Goal: Task Accomplishment & Management: Manage account settings

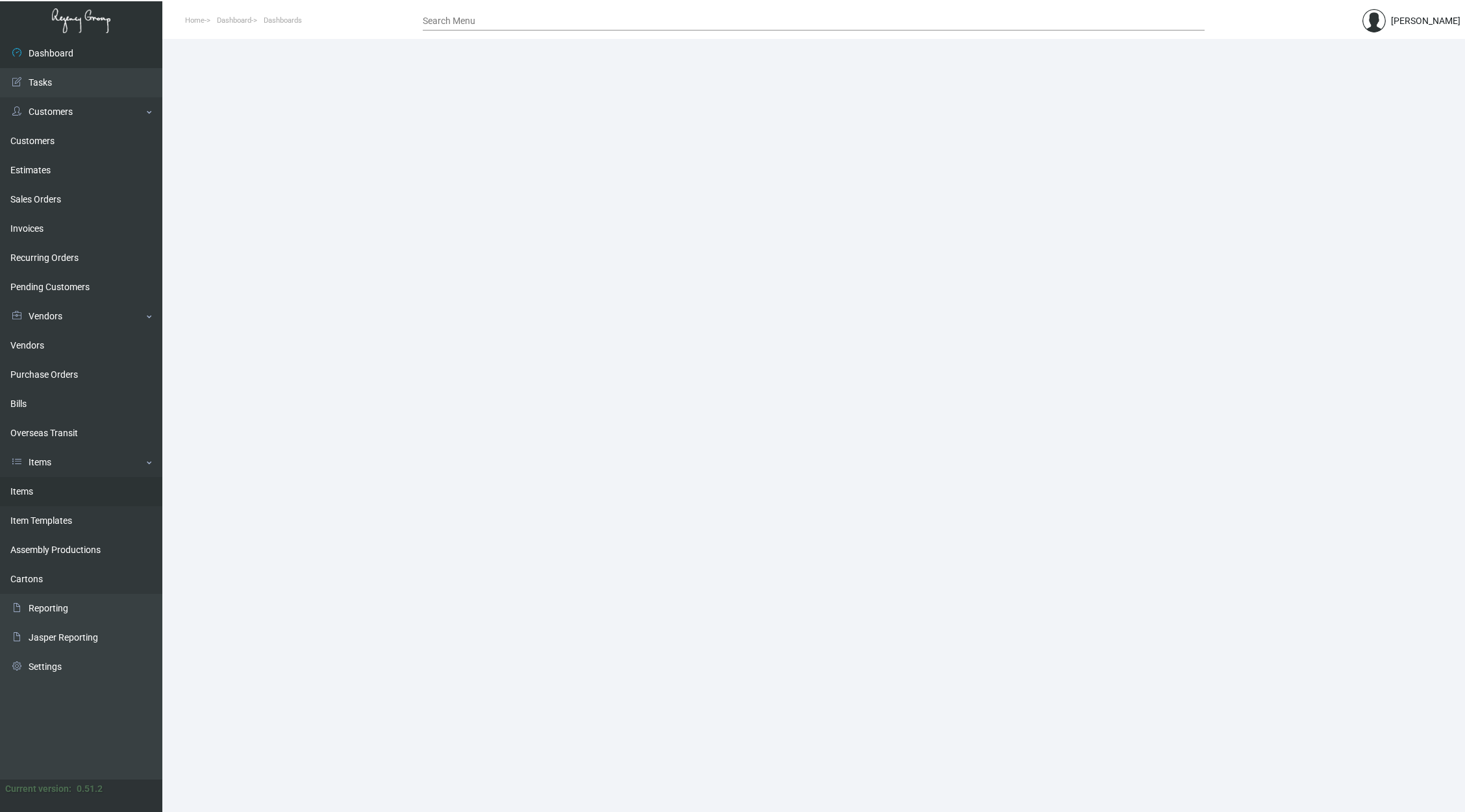
click at [88, 489] on link "Items" at bounding box center [81, 492] width 163 height 29
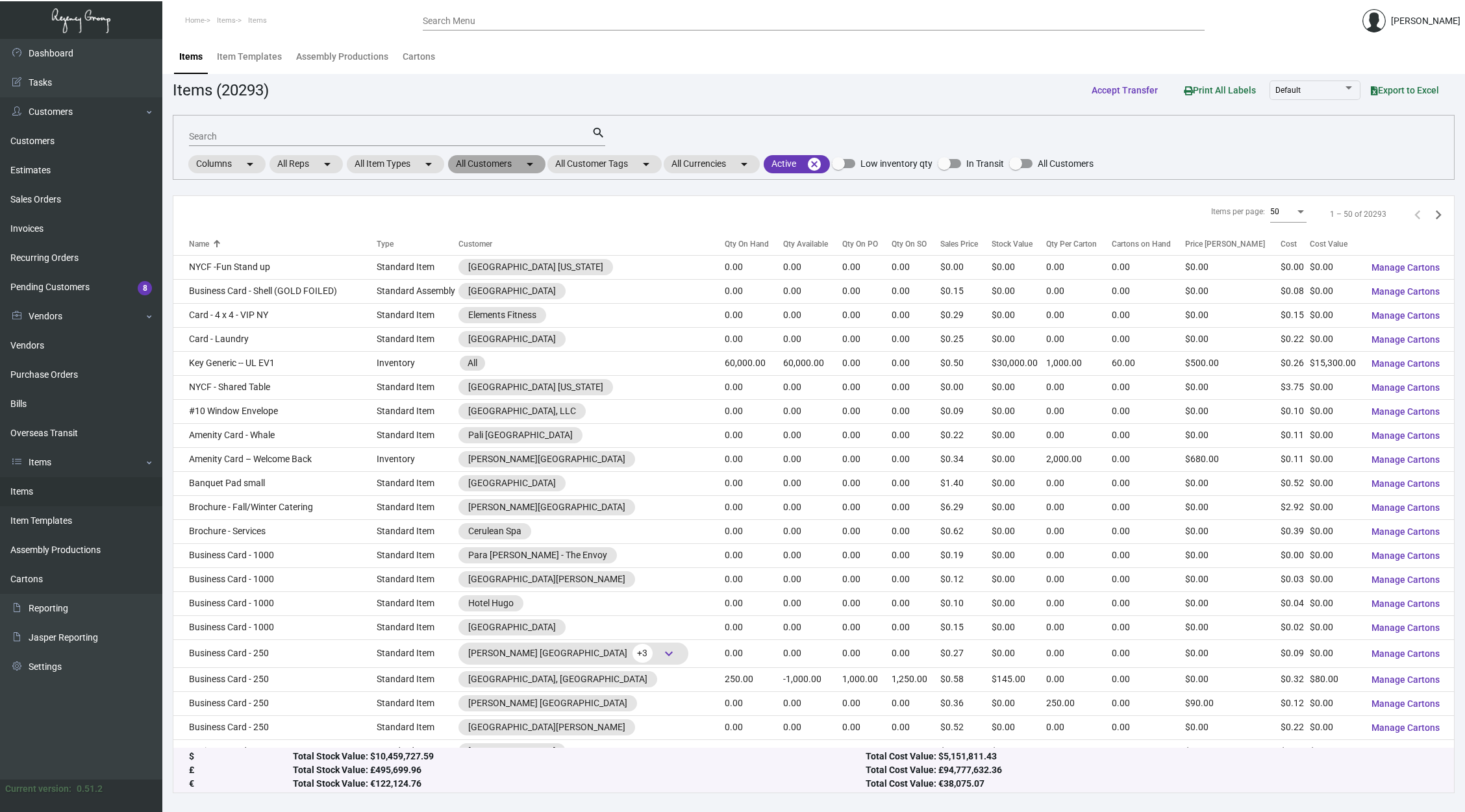
click at [505, 164] on mat-chip "All Customers arrow_drop_down" at bounding box center [496, 164] width 97 height 18
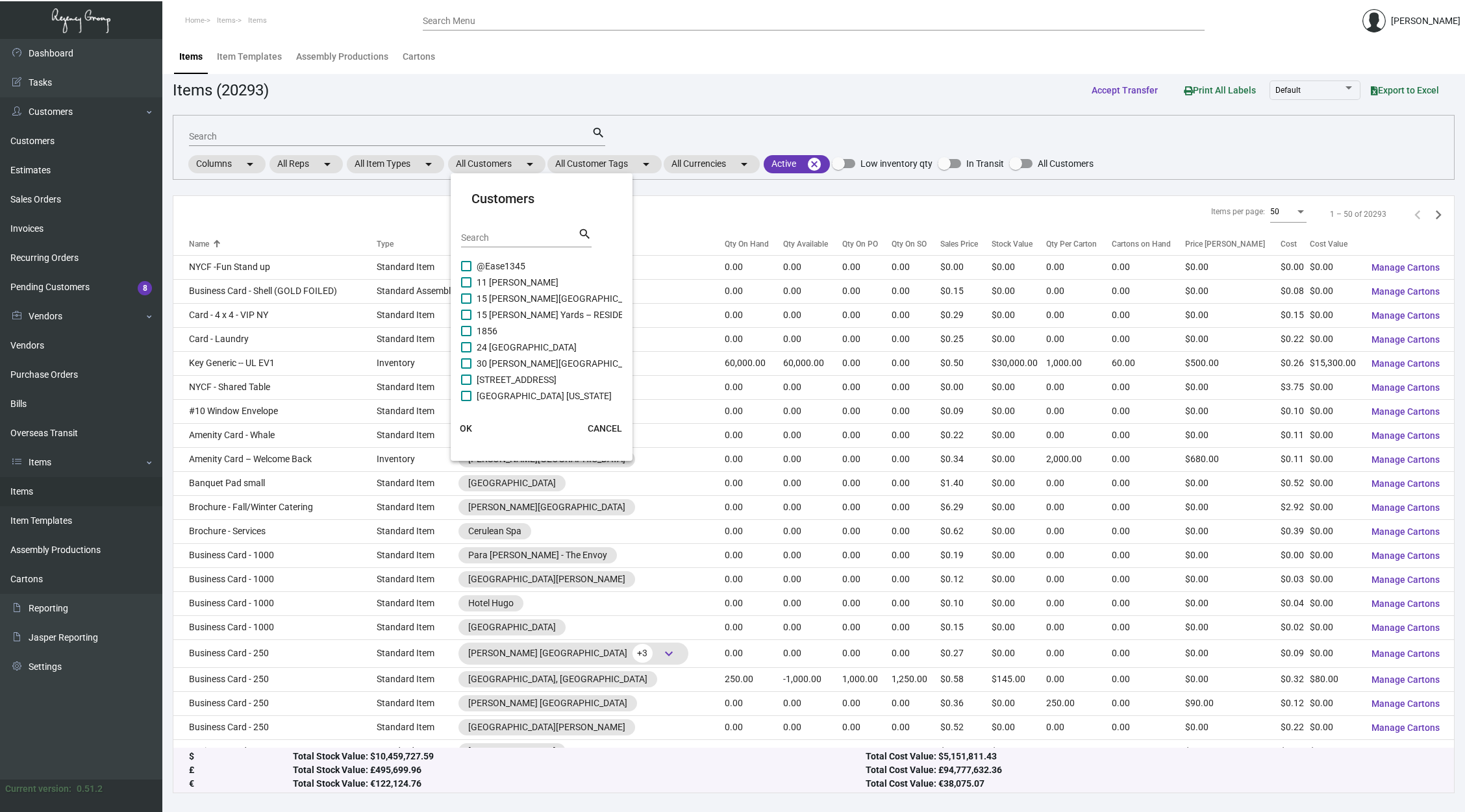
click at [509, 237] on input "Search" at bounding box center [520, 238] width 117 height 10
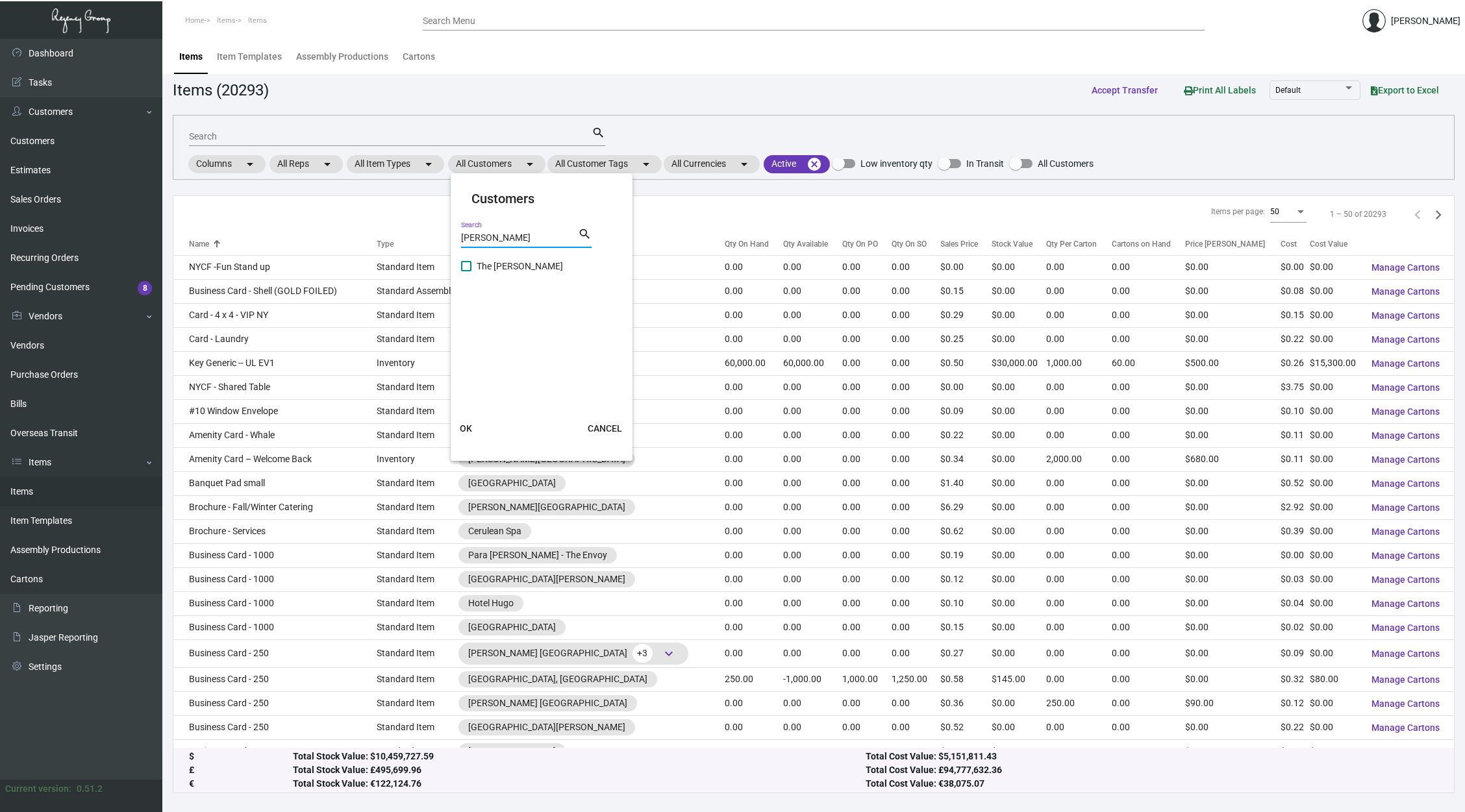
type input "[PERSON_NAME]"
click at [502, 269] on span "The [PERSON_NAME]" at bounding box center [520, 266] width 86 height 16
click at [466, 271] on input "The [PERSON_NAME]" at bounding box center [466, 271] width 1 height 1
checkbox input "true"
click at [466, 429] on span "OK" at bounding box center [466, 428] width 12 height 10
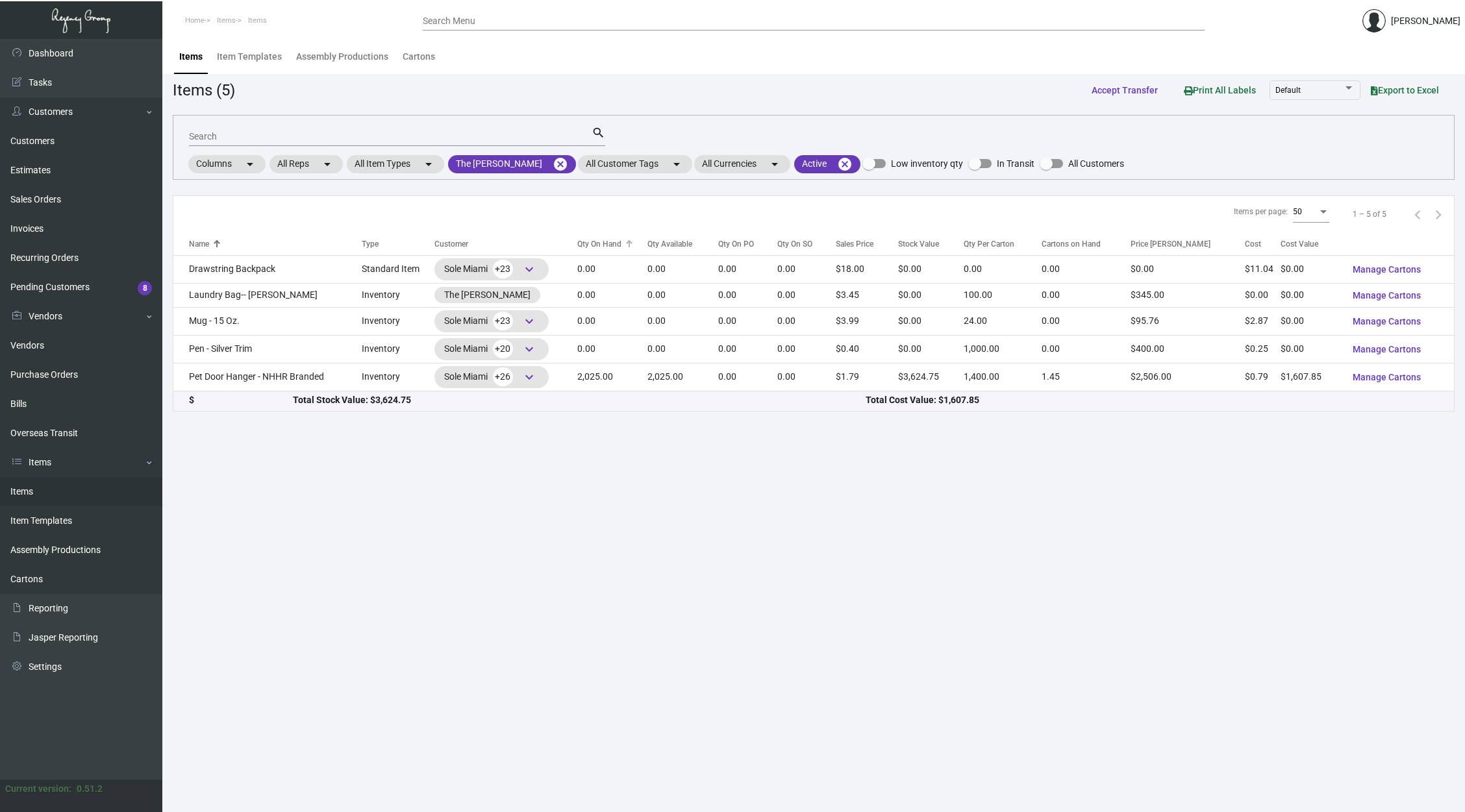
click at [610, 237] on th "Qty On Hand" at bounding box center [613, 243] width 70 height 23
click at [610, 242] on div "Qty On Hand" at bounding box center [600, 244] width 44 height 12
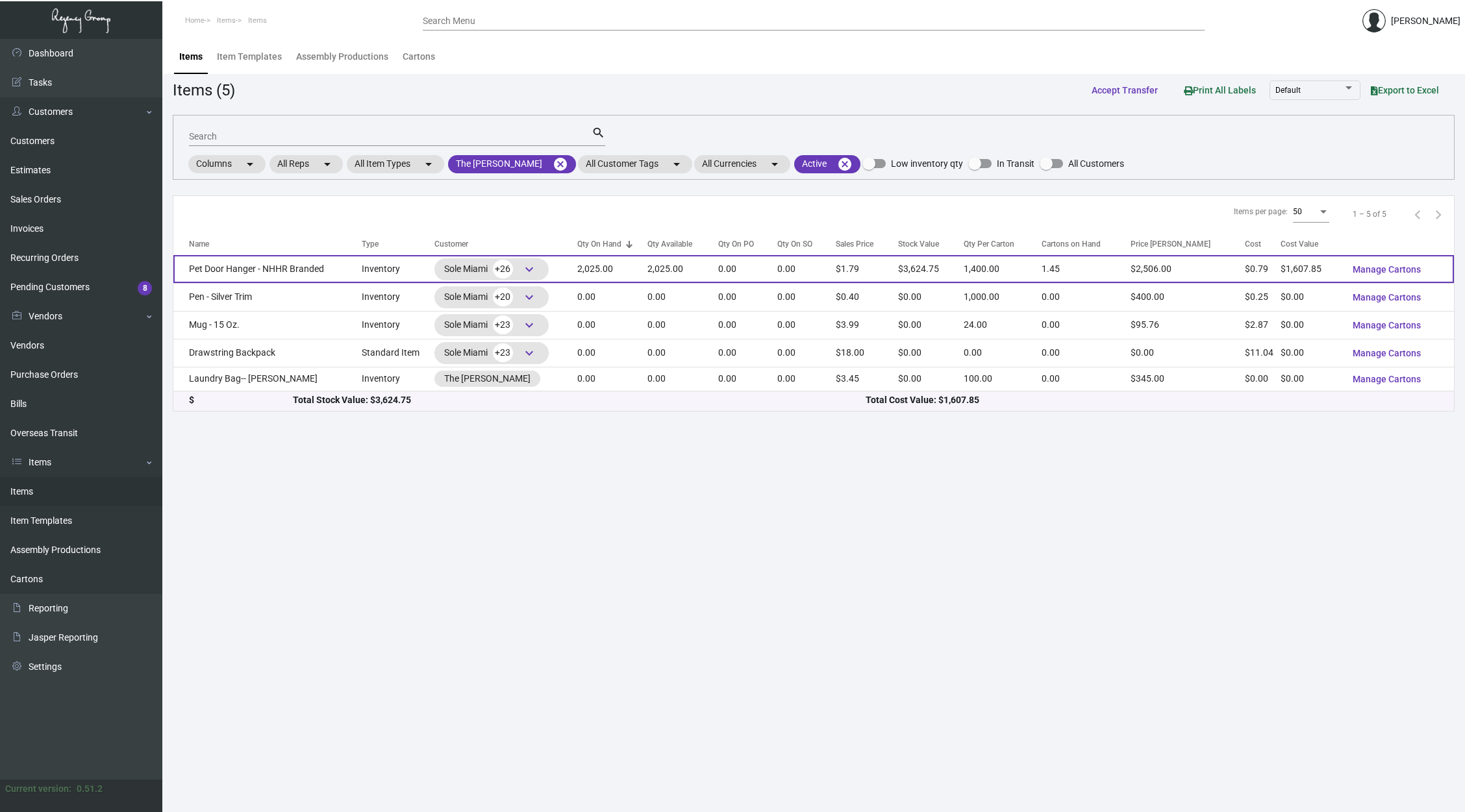
click at [537, 267] on span "keyboard_arrow_down" at bounding box center [529, 269] width 16 height 16
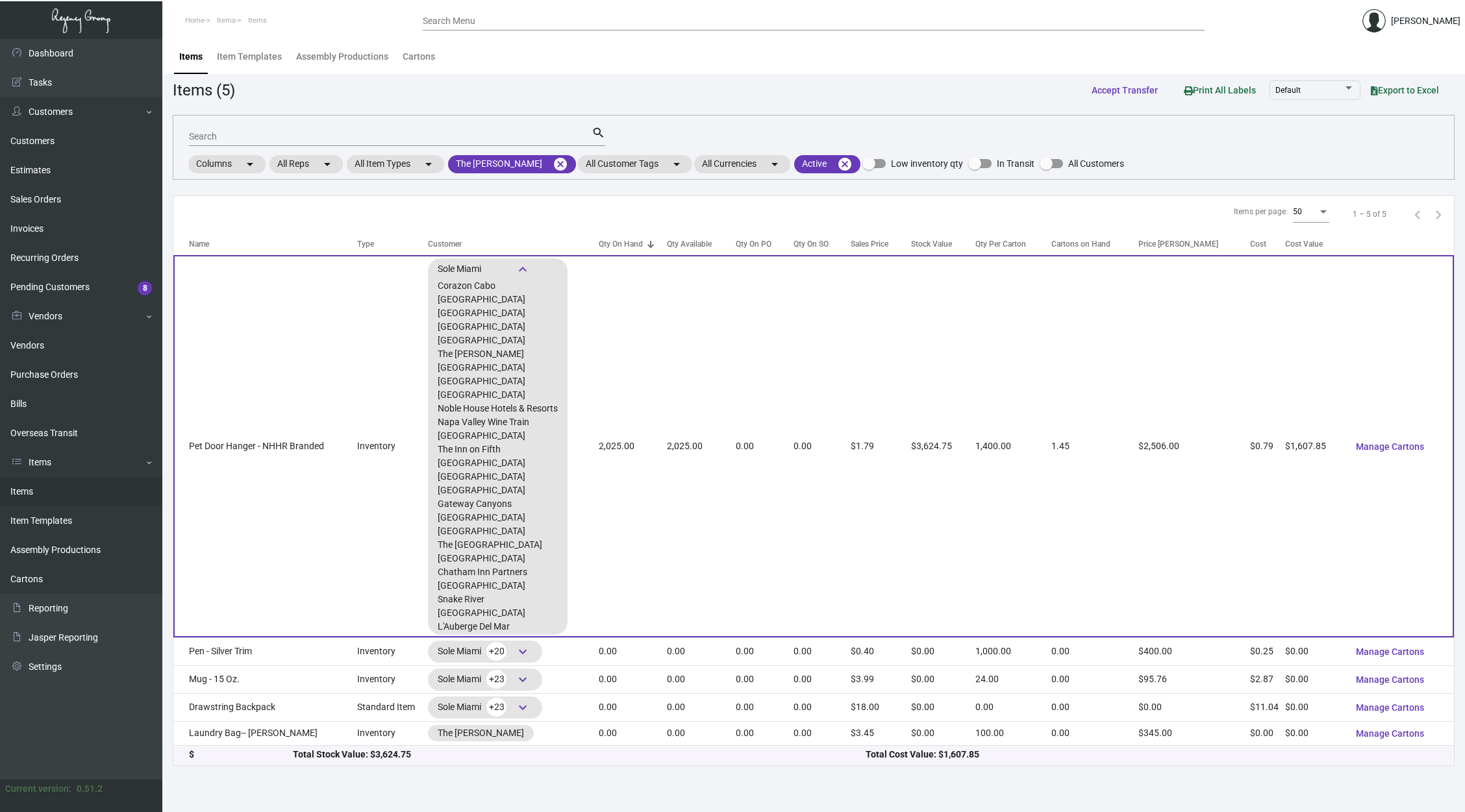
click at [542, 267] on div "Sole Miami +26 keyboard_arrow_down" at bounding box center [498, 269] width 120 height 19
